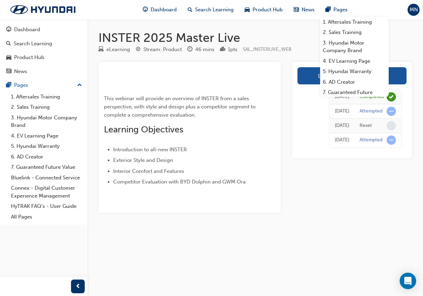
click at [410, 12] on span "MN" at bounding box center [414, 10] width 8 height 8
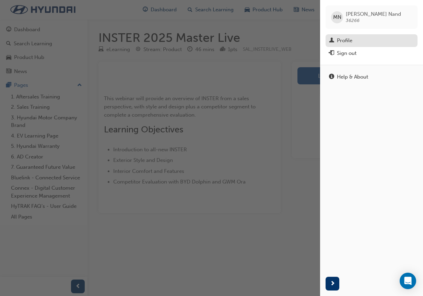
click at [349, 41] on div "Profile" at bounding box center [344, 41] width 15 height 8
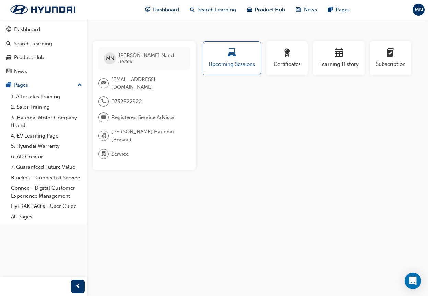
click at [100, 29] on div "MN [PERSON_NAME] 36266 [EMAIL_ADDRESS][DOMAIN_NAME] 0732822922 Registered Servi…" at bounding box center [214, 148] width 428 height 296
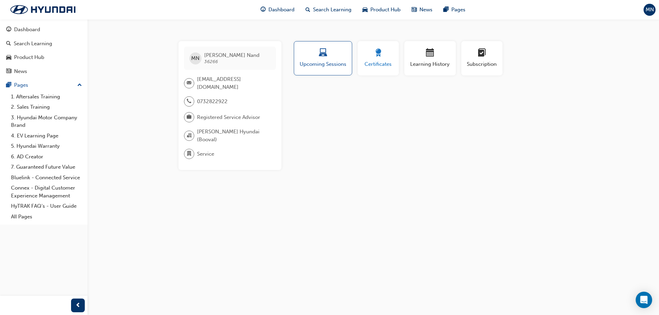
click at [395, 55] on button "Certificates" at bounding box center [378, 58] width 41 height 34
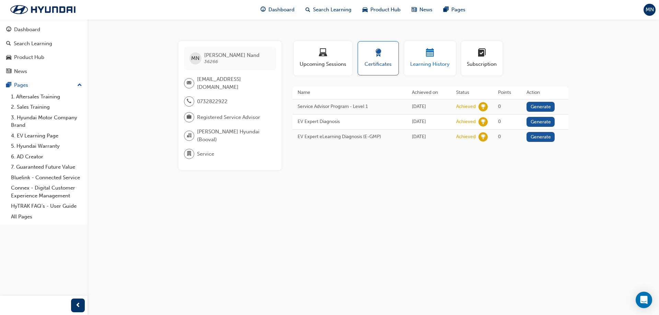
click at [423, 61] on span "Learning History" at bounding box center [429, 64] width 41 height 8
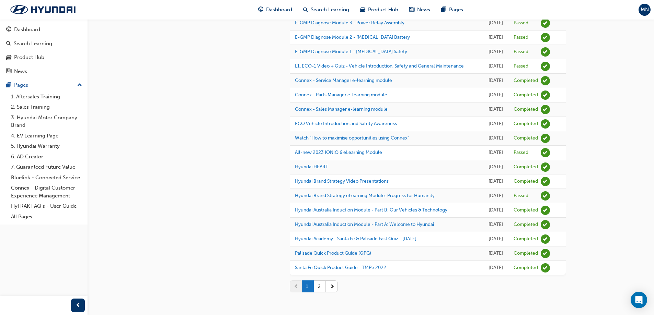
scroll to position [612, 0]
click at [322, 287] on button "2" at bounding box center [320, 287] width 12 height 12
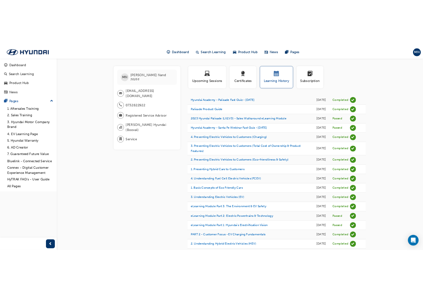
scroll to position [0, 0]
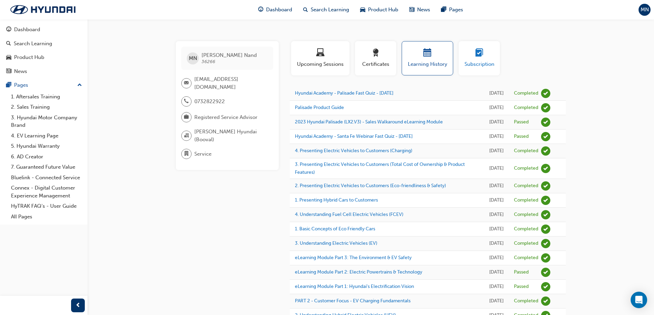
click at [428, 69] on button "Subscription" at bounding box center [479, 58] width 41 height 34
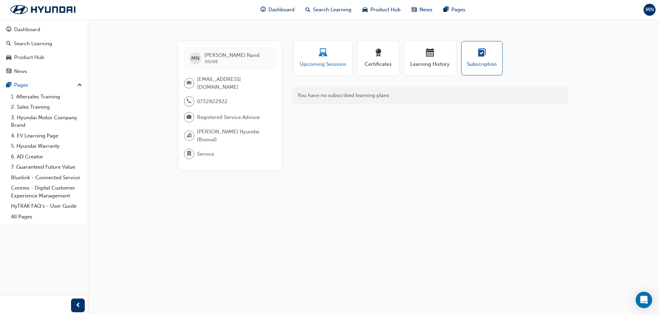
click at [312, 61] on span "Upcoming Sessions" at bounding box center [323, 64] width 48 height 8
click at [376, 62] on span "Certificates" at bounding box center [378, 64] width 31 height 8
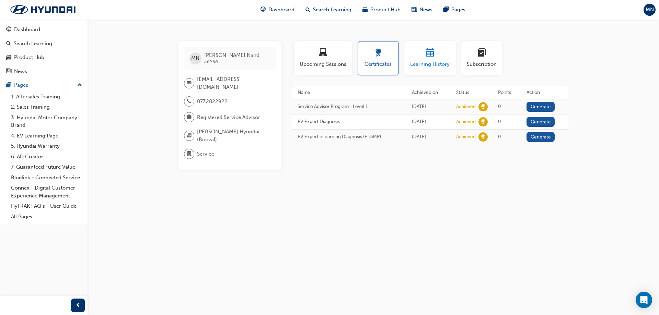
click at [428, 62] on span "Learning History" at bounding box center [429, 64] width 41 height 8
